Goal: Task Accomplishment & Management: Complete application form

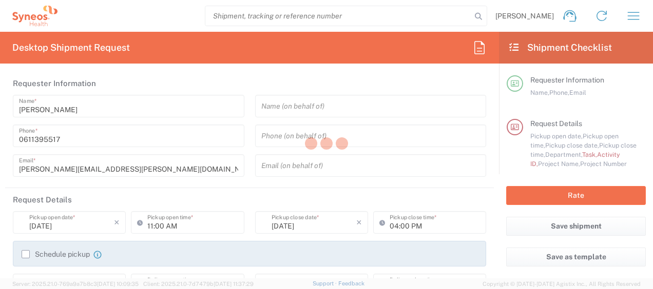
type input "4510"
type input "France"
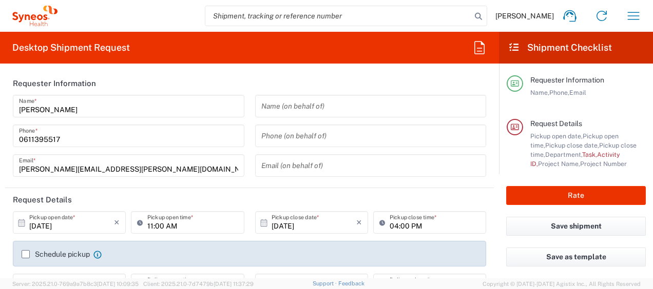
type input "Syneos Health France SARL"
click at [633, 10] on icon "button" at bounding box center [633, 16] width 16 height 16
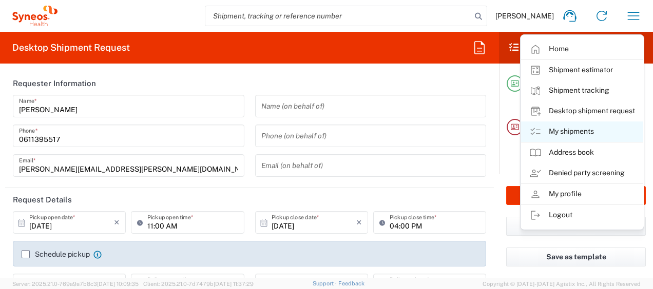
click at [584, 126] on link "My shipments" at bounding box center [582, 132] width 122 height 21
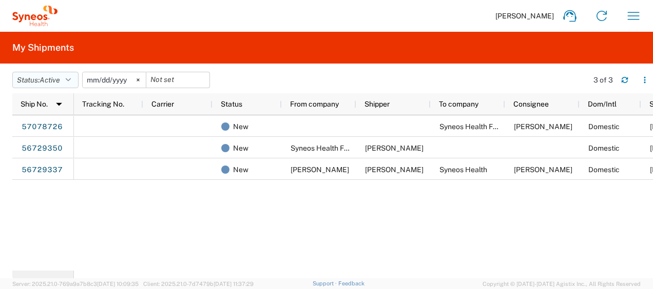
click at [79, 77] on button "Status: Active" at bounding box center [45, 80] width 66 height 16
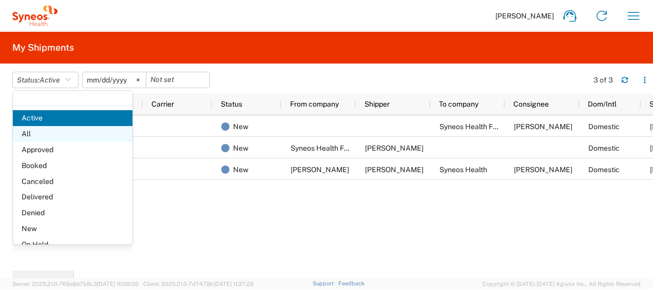
click at [65, 127] on span "All" at bounding box center [73, 134] width 120 height 16
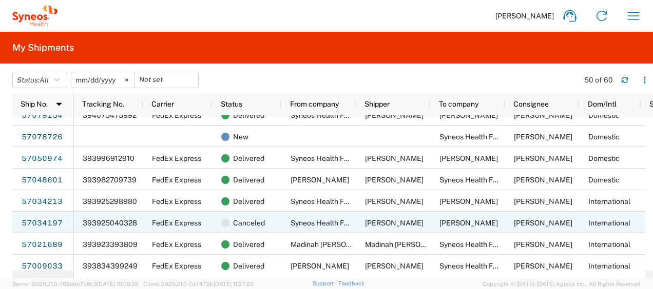
scroll to position [147, 0]
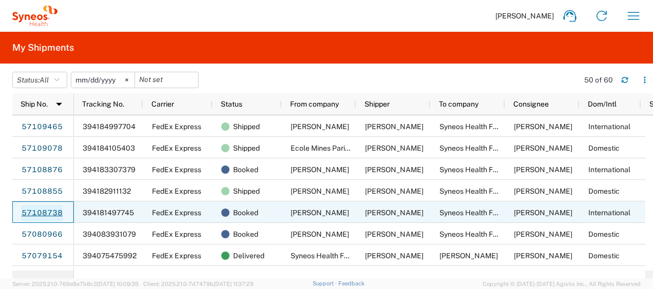
click at [57, 209] on link "57108738" at bounding box center [42, 213] width 42 height 16
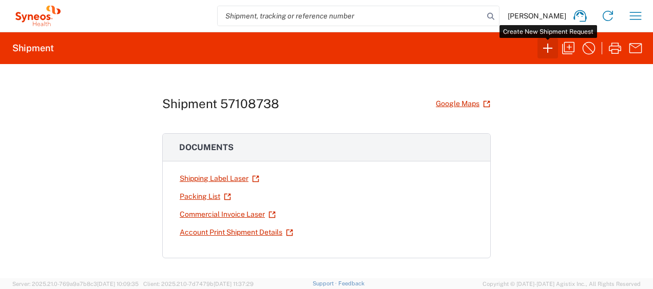
click at [548, 47] on icon "button" at bounding box center [547, 48] width 16 height 16
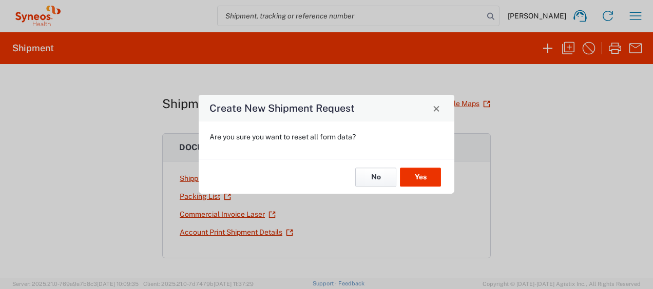
click at [379, 176] on button "No" at bounding box center [375, 177] width 41 height 19
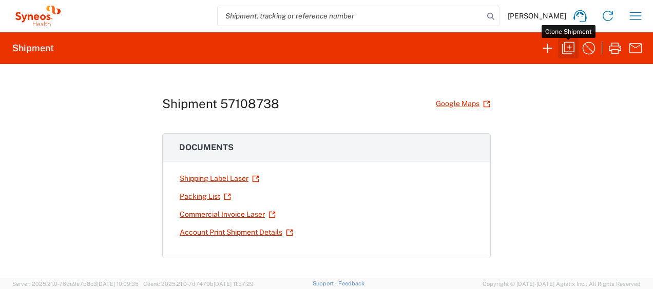
click at [568, 53] on icon "button" at bounding box center [568, 48] width 16 height 16
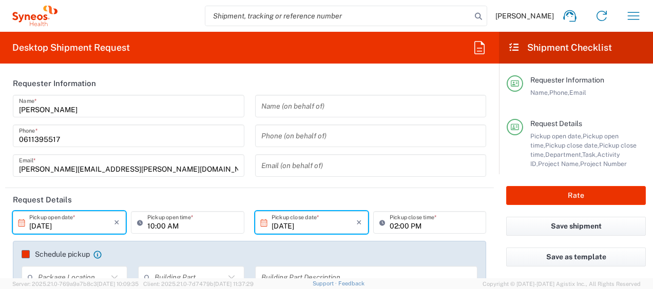
type input "Campania"
type input "Large Box"
type input "4510"
type input "4510 DEPARTMENTAL EXPENSE"
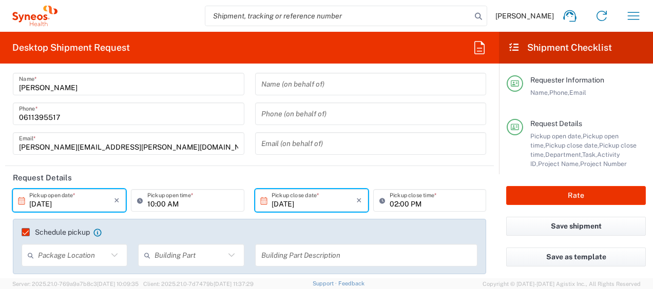
click at [45, 205] on input "10/15/2025" at bounding box center [71, 201] width 85 height 18
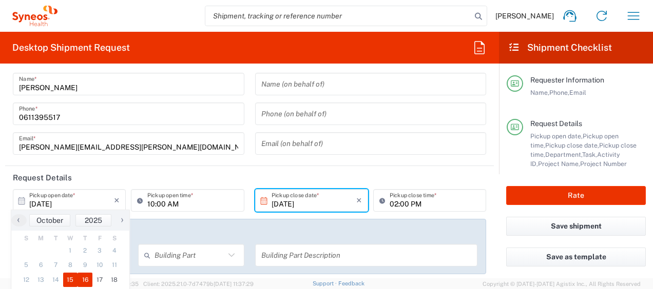
click at [86, 277] on span "16" at bounding box center [84, 280] width 15 height 14
type input "10/16/2025"
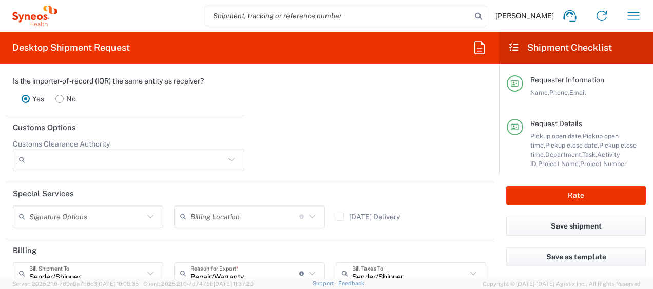
scroll to position [1512, 0]
click at [533, 189] on button "Rate" at bounding box center [576, 195] width 140 height 19
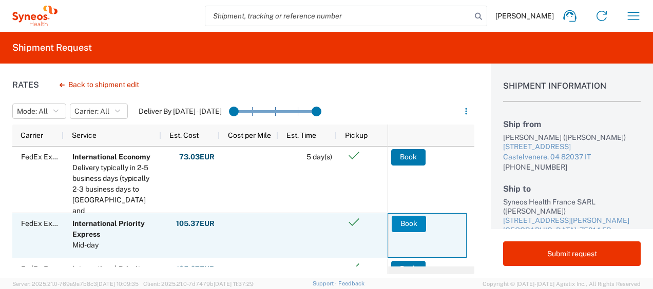
click at [419, 224] on button "Book" at bounding box center [409, 224] width 34 height 16
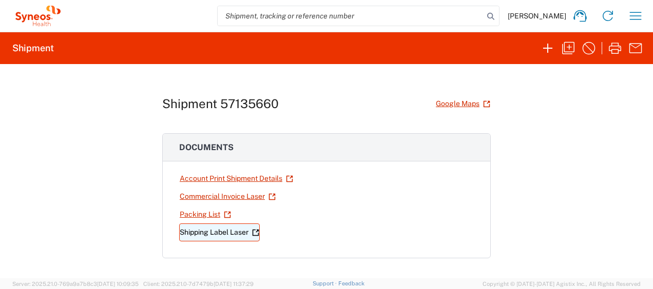
click at [214, 228] on link "Shipping Label Laser" at bounding box center [219, 233] width 81 height 18
